Goal: Information Seeking & Learning: Learn about a topic

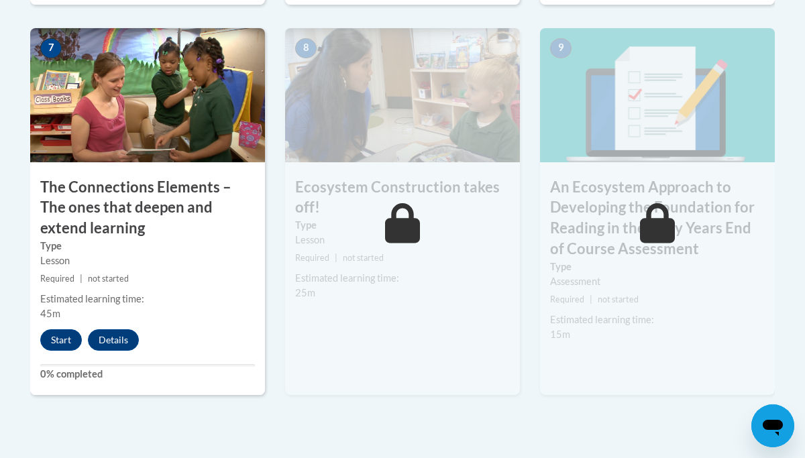
scroll to position [1230, 0]
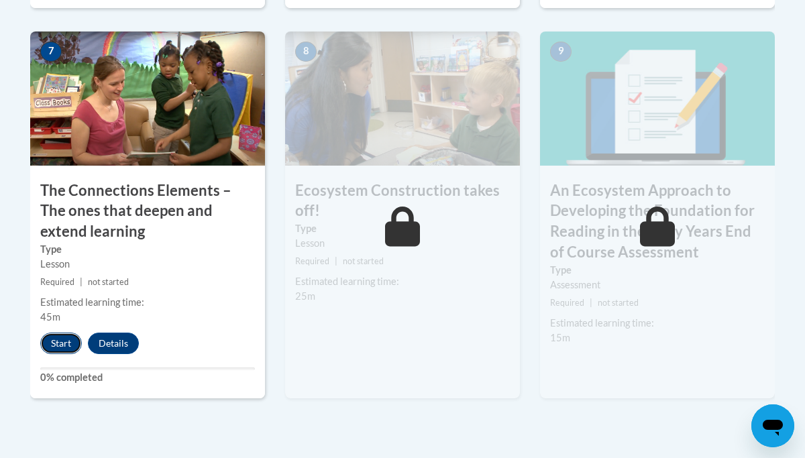
click at [68, 347] on button "Start" at bounding box center [61, 343] width 42 height 21
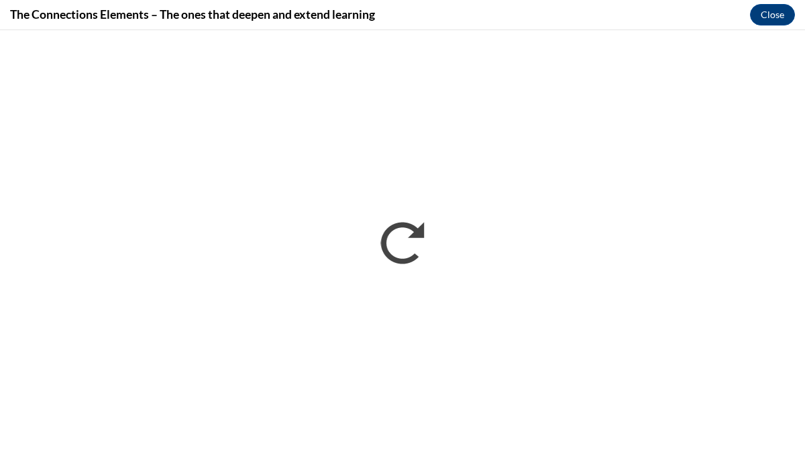
scroll to position [0, 0]
